Goal: Task Accomplishment & Management: Complete application form

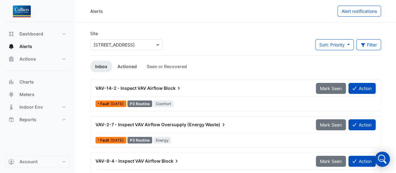
click at [118, 68] on link "Actioned" at bounding box center [126, 66] width 29 height 12
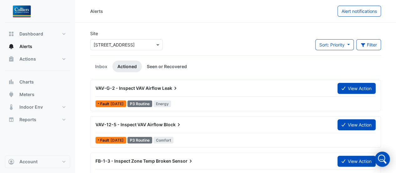
click at [158, 63] on link "Seen or Recovered" at bounding box center [167, 66] width 50 height 12
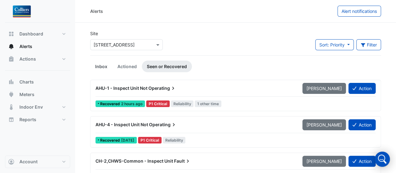
click at [98, 64] on link "Inbox" at bounding box center [101, 66] width 22 height 12
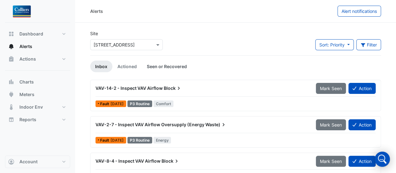
click at [170, 63] on link "Seen or Recovered" at bounding box center [167, 66] width 50 height 12
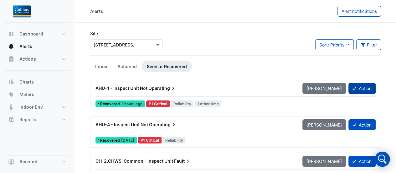
click at [350, 87] on button "Action" at bounding box center [362, 88] width 27 height 11
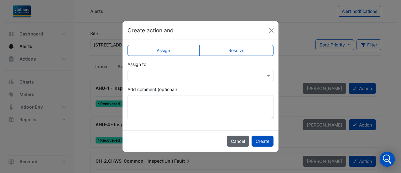
click at [235, 139] on button "Cancel" at bounding box center [238, 140] width 22 height 11
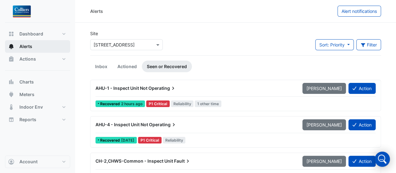
click at [31, 49] on span "Alerts" at bounding box center [25, 46] width 13 height 6
click at [105, 60] on link "Inbox" at bounding box center [101, 66] width 22 height 12
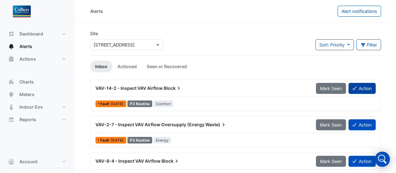
click at [352, 89] on button "Action" at bounding box center [362, 88] width 27 height 11
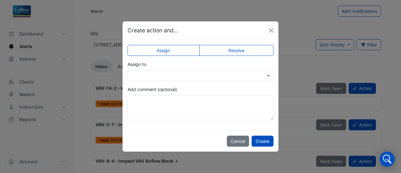
click at [164, 75] on input "text" at bounding box center [194, 75] width 127 height 7
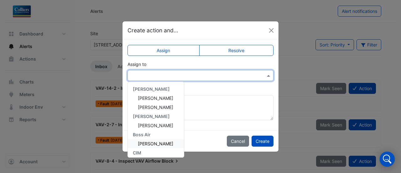
click at [155, 140] on div "[PERSON_NAME]" at bounding box center [156, 143] width 56 height 9
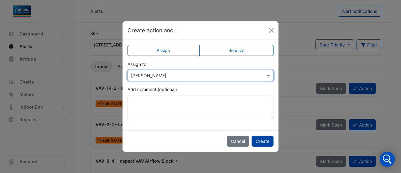
click at [260, 137] on button "Create" at bounding box center [263, 140] width 22 height 11
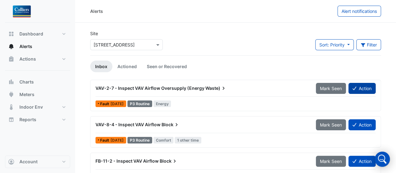
click at [363, 87] on button "Action" at bounding box center [362, 88] width 27 height 11
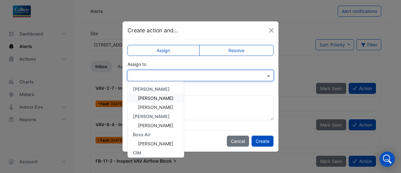
click at [235, 77] on input "text" at bounding box center [194, 75] width 127 height 7
click at [146, 125] on span "[PERSON_NAME]" at bounding box center [155, 125] width 35 height 5
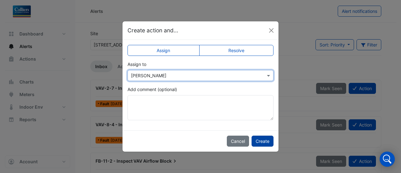
click at [263, 142] on button "Create" at bounding box center [263, 140] width 22 height 11
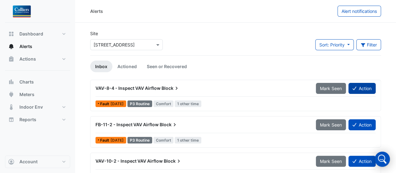
click at [354, 84] on button "Action" at bounding box center [362, 88] width 27 height 11
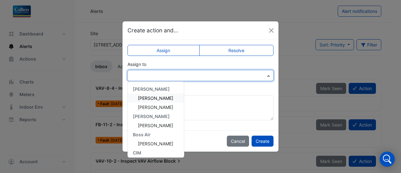
click at [186, 77] on input "text" at bounding box center [194, 75] width 127 height 7
click at [147, 126] on span "[PERSON_NAME]" at bounding box center [155, 125] width 35 height 5
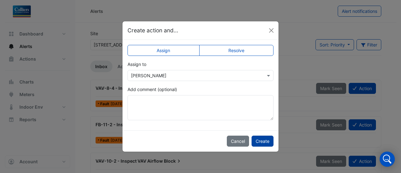
click at [264, 145] on button "Create" at bounding box center [263, 140] width 22 height 11
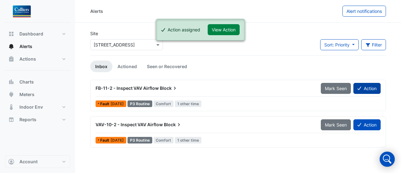
click at [362, 87] on button "Action" at bounding box center [366, 88] width 27 height 11
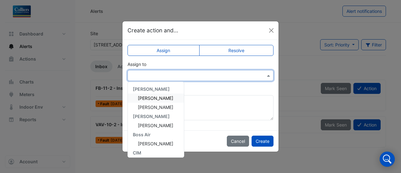
click at [137, 71] on div at bounding box center [201, 75] width 146 height 11
click at [147, 139] on div "[PERSON_NAME]" at bounding box center [156, 143] width 56 height 9
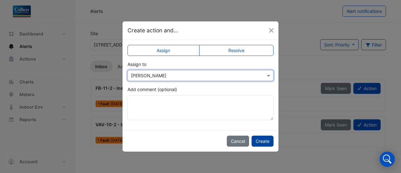
click at [255, 137] on button "Create" at bounding box center [263, 140] width 22 height 11
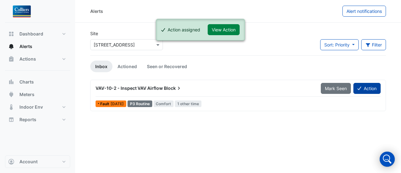
click at [373, 88] on button "Action" at bounding box center [366, 88] width 27 height 11
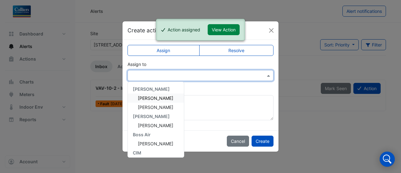
click at [214, 74] on input "text" at bounding box center [194, 75] width 127 height 7
click at [162, 143] on div "[PERSON_NAME]" at bounding box center [156, 143] width 56 height 9
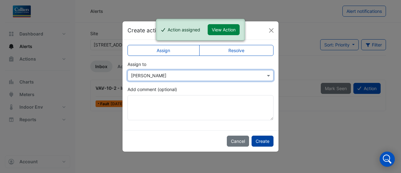
click at [269, 143] on button "Create" at bounding box center [263, 140] width 22 height 11
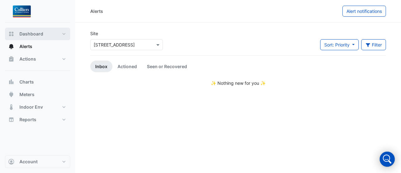
click at [36, 34] on span "Dashboard" at bounding box center [31, 34] width 24 height 6
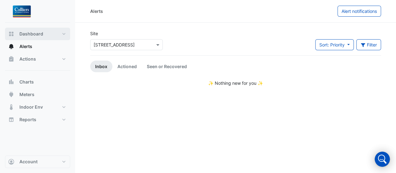
select select "**"
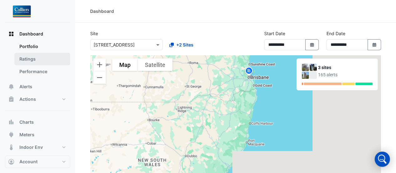
click at [20, 53] on link "Ratings" at bounding box center [42, 59] width 56 height 13
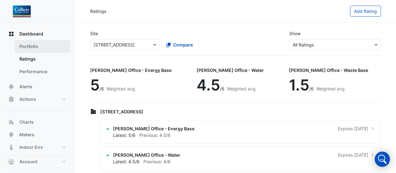
click at [31, 42] on link "Portfolio" at bounding box center [42, 46] width 56 height 13
select select "**"
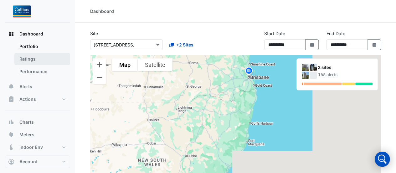
click at [30, 61] on link "Ratings" at bounding box center [42, 59] width 56 height 13
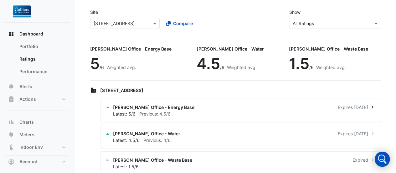
scroll to position [31, 0]
